Goal: Task Accomplishment & Management: Use online tool/utility

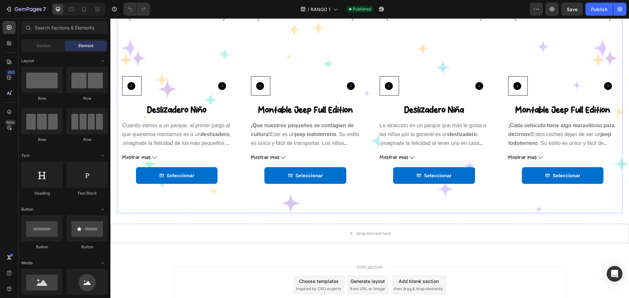
scroll to position [393, 0]
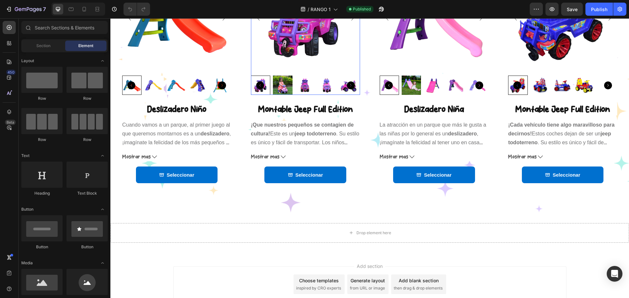
click at [231, 56] on img at bounding box center [176, 18] width 109 height 109
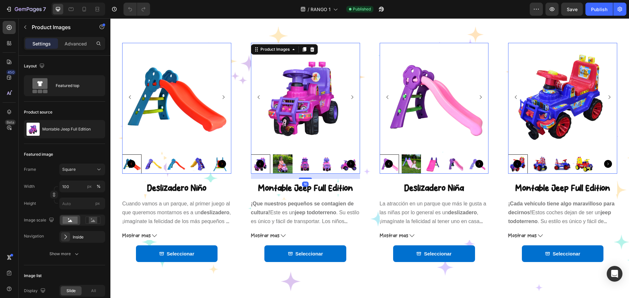
scroll to position [262, 0]
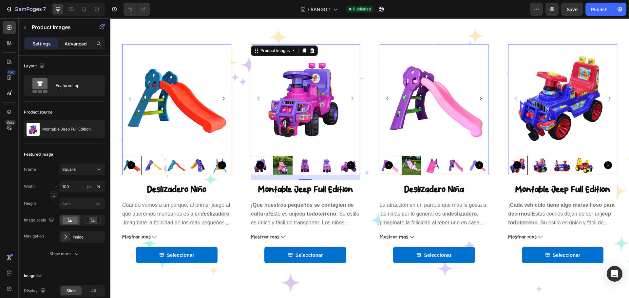
click at [73, 47] on div "Advanced" at bounding box center [75, 43] width 33 height 10
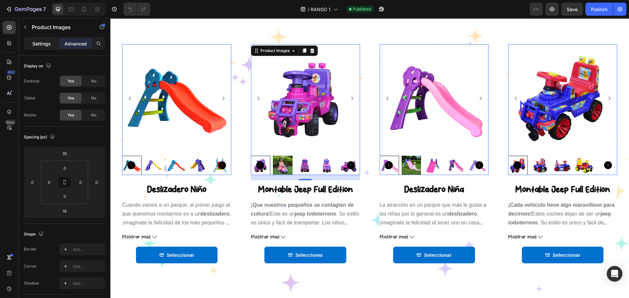
click at [49, 45] on p "Settings" at bounding box center [41, 43] width 18 height 7
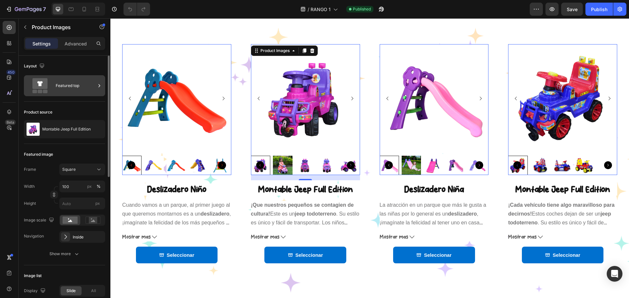
click at [65, 79] on div "Featured top" at bounding box center [76, 85] width 40 height 15
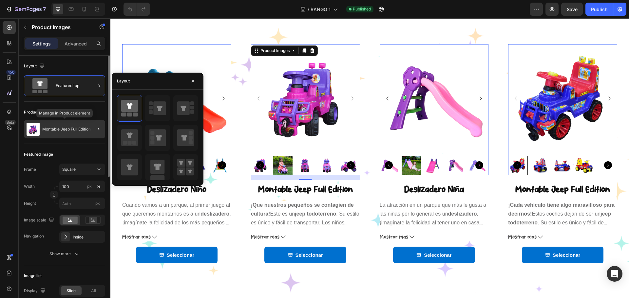
click at [77, 127] on p "Montable Jeep Full Edition" at bounding box center [66, 129] width 48 height 5
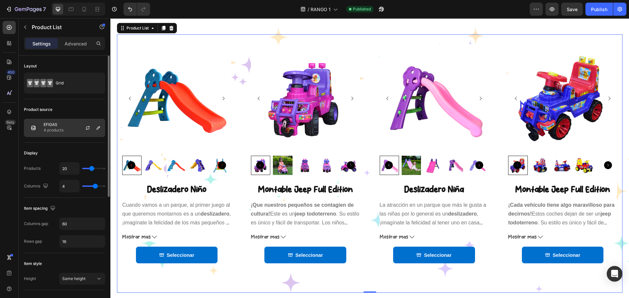
click at [75, 127] on div "EFIGAS 4 products" at bounding box center [64, 128] width 81 height 18
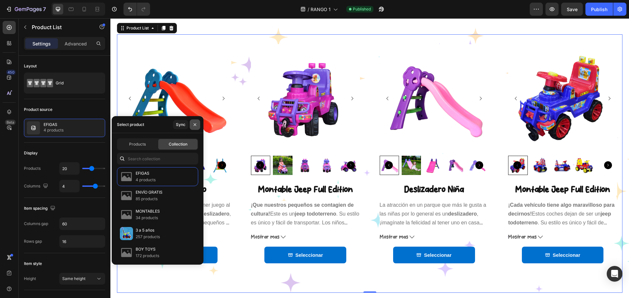
click at [195, 124] on icon "button" at bounding box center [194, 124] width 5 height 5
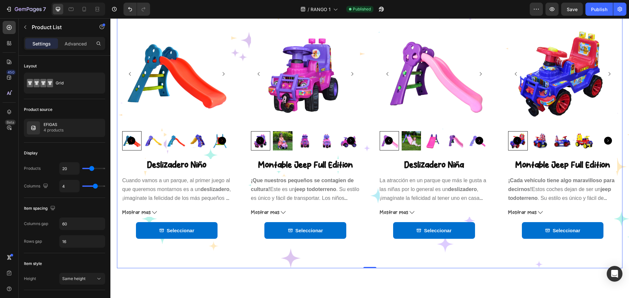
scroll to position [295, 0]
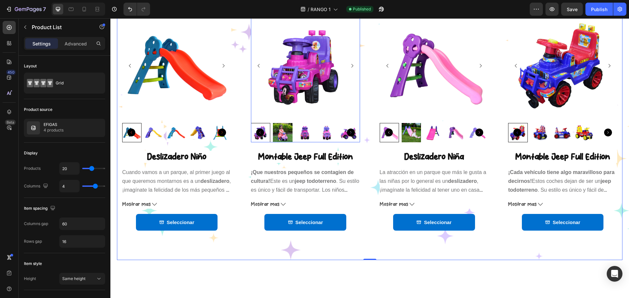
click at [231, 120] on img at bounding box center [176, 65] width 109 height 109
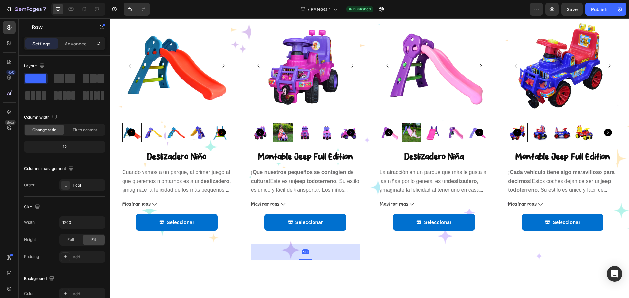
click at [231, 213] on div "Product Images Montable Jeep Full Edition Product Title ¡Que nuestros pequeños …" at bounding box center [176, 123] width 109 height 242
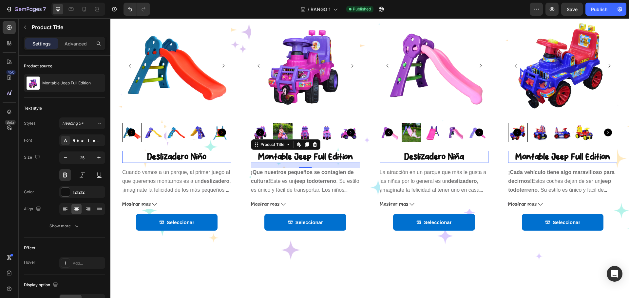
click at [231, 163] on h2 "Montable Jeep Full Edition" at bounding box center [176, 157] width 109 height 12
click at [231, 120] on img at bounding box center [176, 65] width 109 height 109
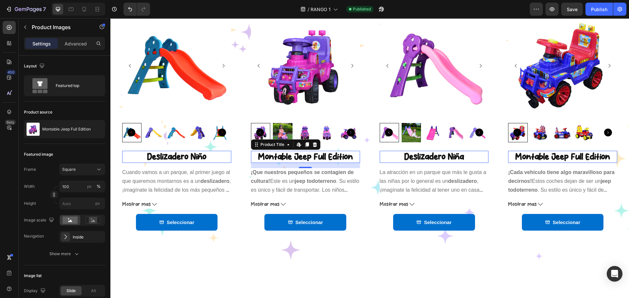
click at [231, 163] on h2 "Montable Jeep Full Edition" at bounding box center [176, 157] width 109 height 12
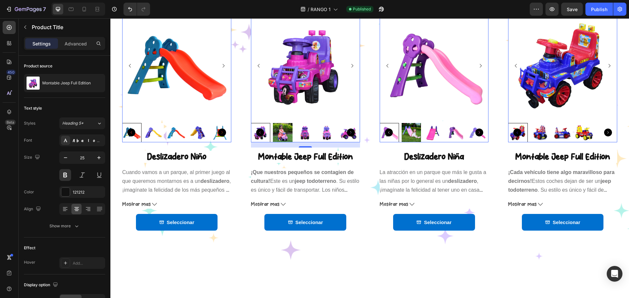
click at [231, 142] on div at bounding box center [176, 76] width 109 height 131
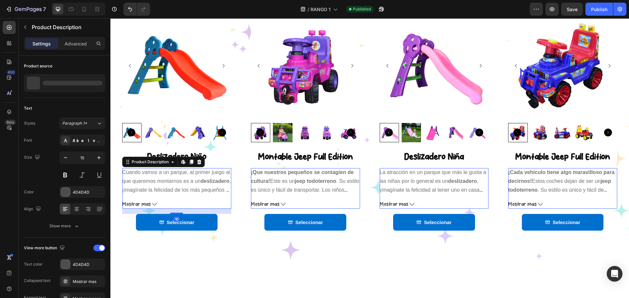
click at [193, 184] on span "Cuando vamos a un parque, al primer juego al que queremos montarnos es a un" at bounding box center [176, 177] width 108 height 14
click at [153, 206] on icon at bounding box center [154, 204] width 5 height 3
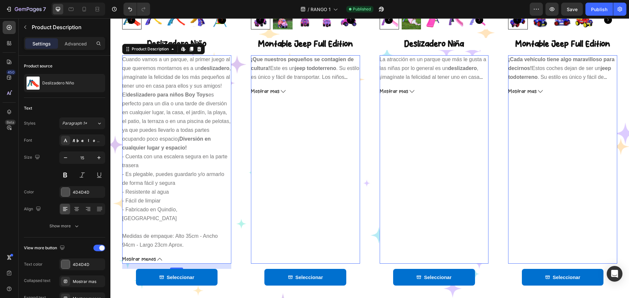
scroll to position [524, 0]
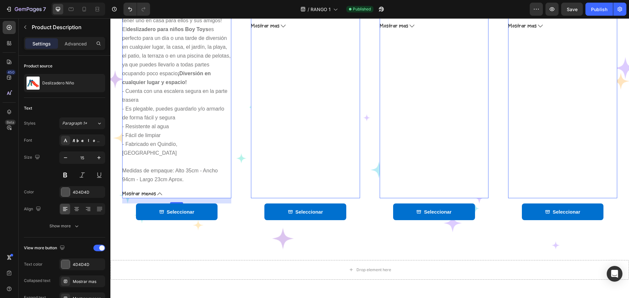
click at [152, 190] on span "Mostrar menos" at bounding box center [139, 194] width 34 height 9
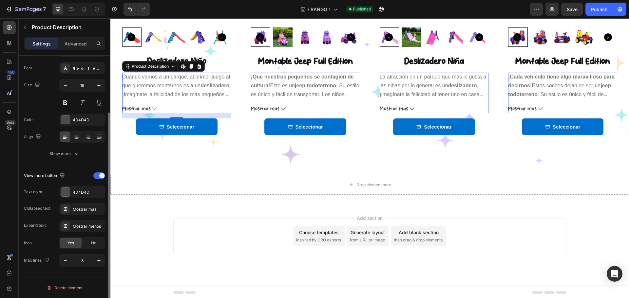
scroll to position [0, 0]
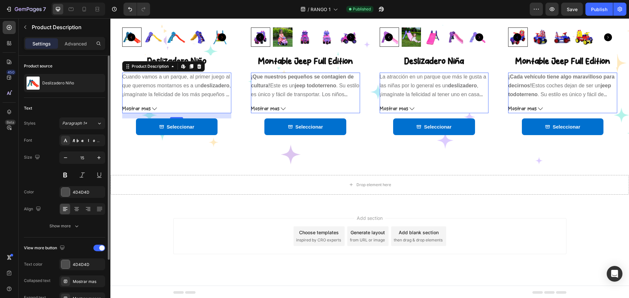
click at [181, 230] on div "Add section Choose templates inspired by CRO experts Generate layout from URL o…" at bounding box center [369, 236] width 393 height 36
